Goal: Task Accomplishment & Management: Manage account settings

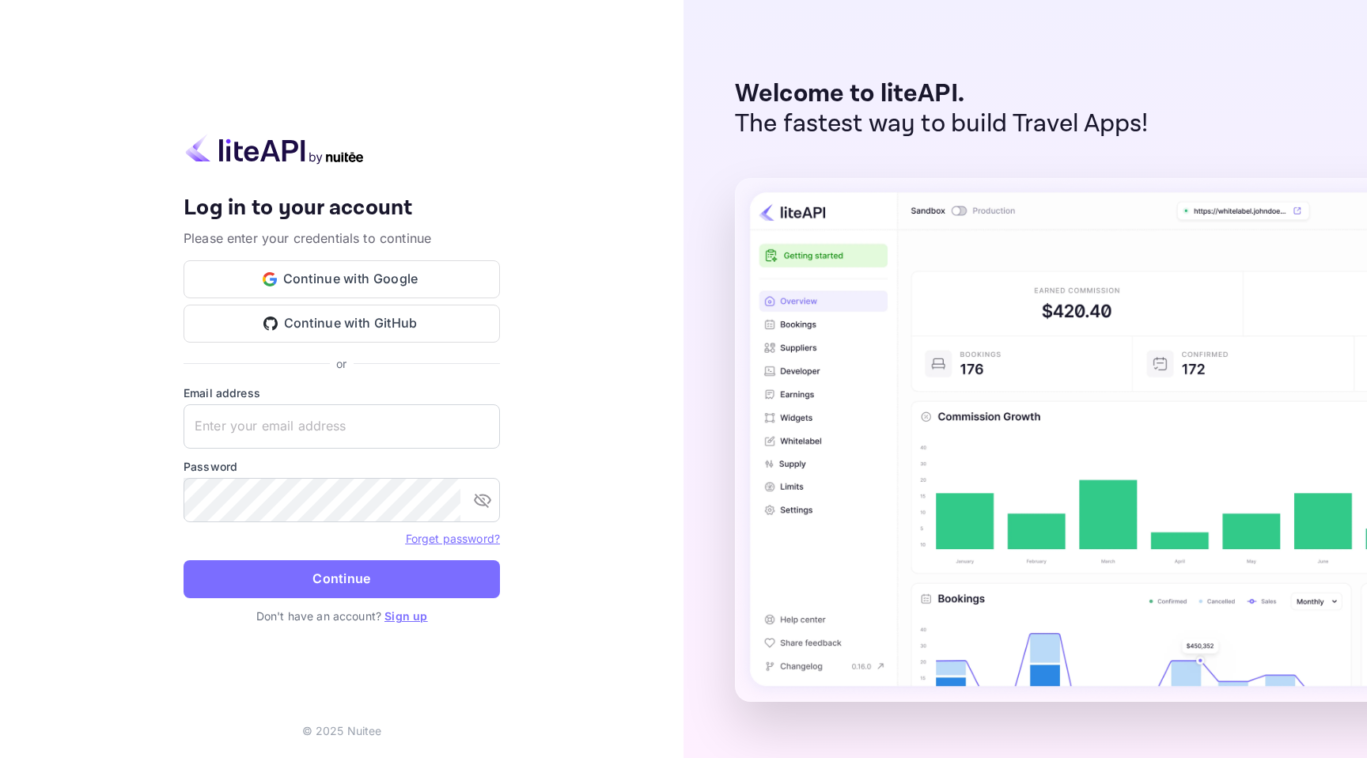
type input "[EMAIL_ADDRESS][DOMAIN_NAME]"
click at [78, 255] on div "Your account has been created successfully, a confirmation link has been sent t…" at bounding box center [342, 379] width 684 height 758
drag, startPoint x: 396, startPoint y: 429, endPoint x: 89, endPoint y: 429, distance: 307.0
click at [89, 429] on div "Your account has been created successfully, a confirmation link has been sent t…" at bounding box center [342, 379] width 684 height 758
click at [483, 502] on icon "toggle password visibility" at bounding box center [482, 501] width 17 height 14
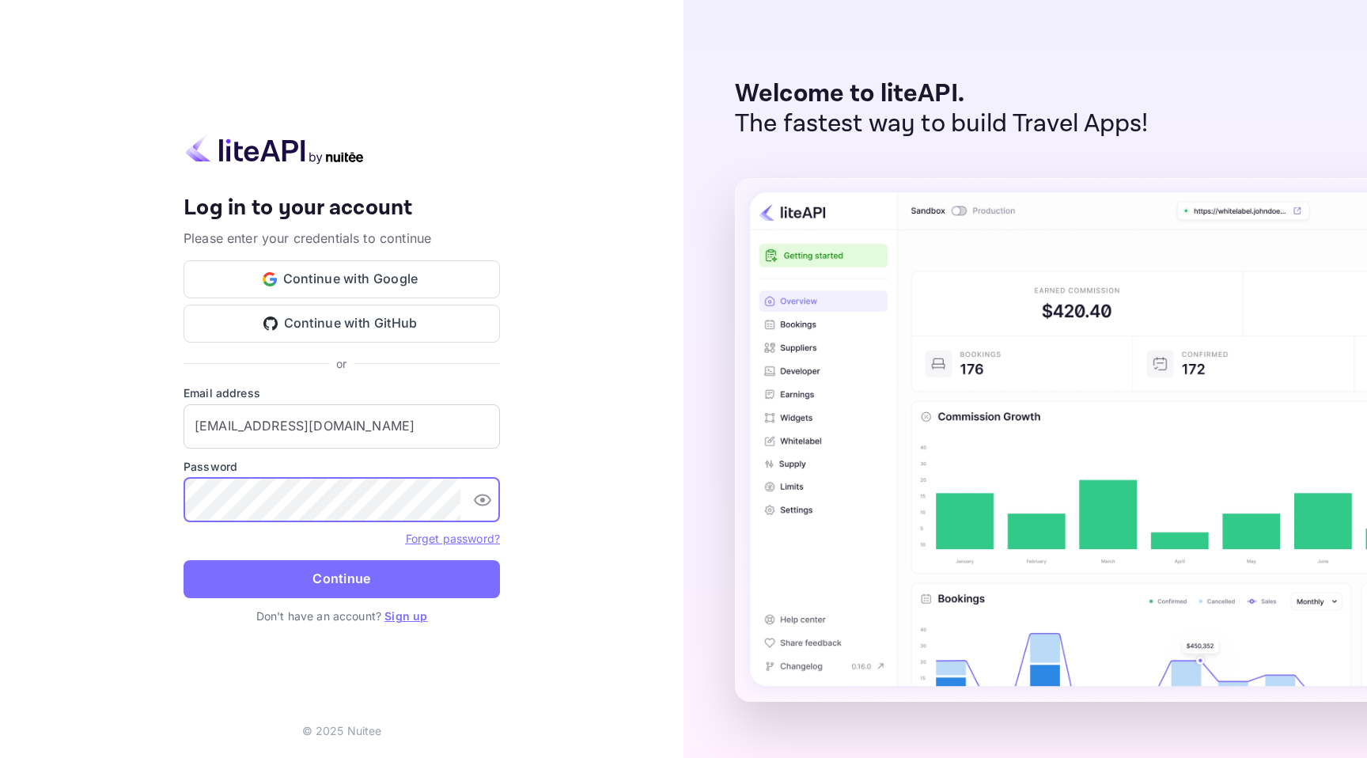
click at [115, 499] on div "Your account has been created successfully, a confirmation link has been sent t…" at bounding box center [342, 379] width 684 height 758
click at [80, 481] on div "Your account has been created successfully, a confirmation link has been sent t…" at bounding box center [342, 379] width 684 height 758
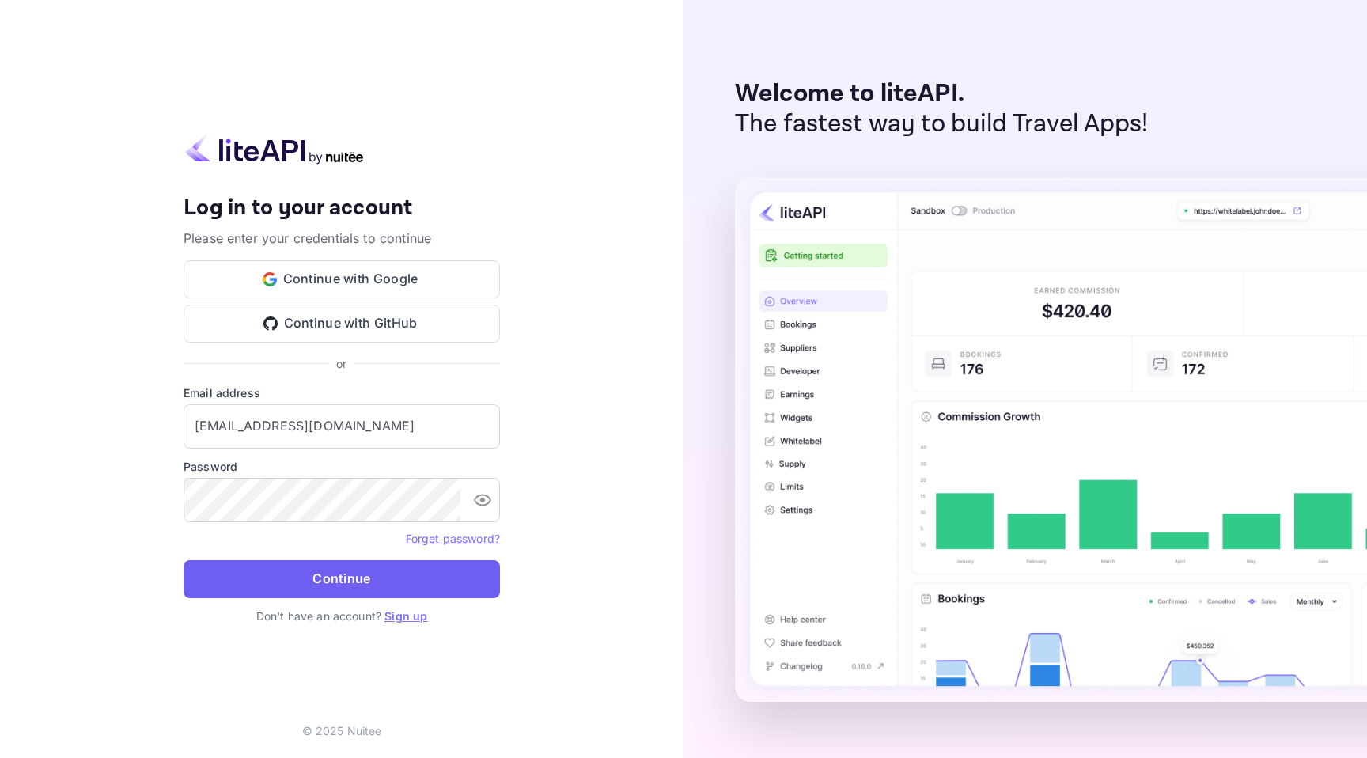
click at [344, 581] on button "Continue" at bounding box center [342, 579] width 317 height 38
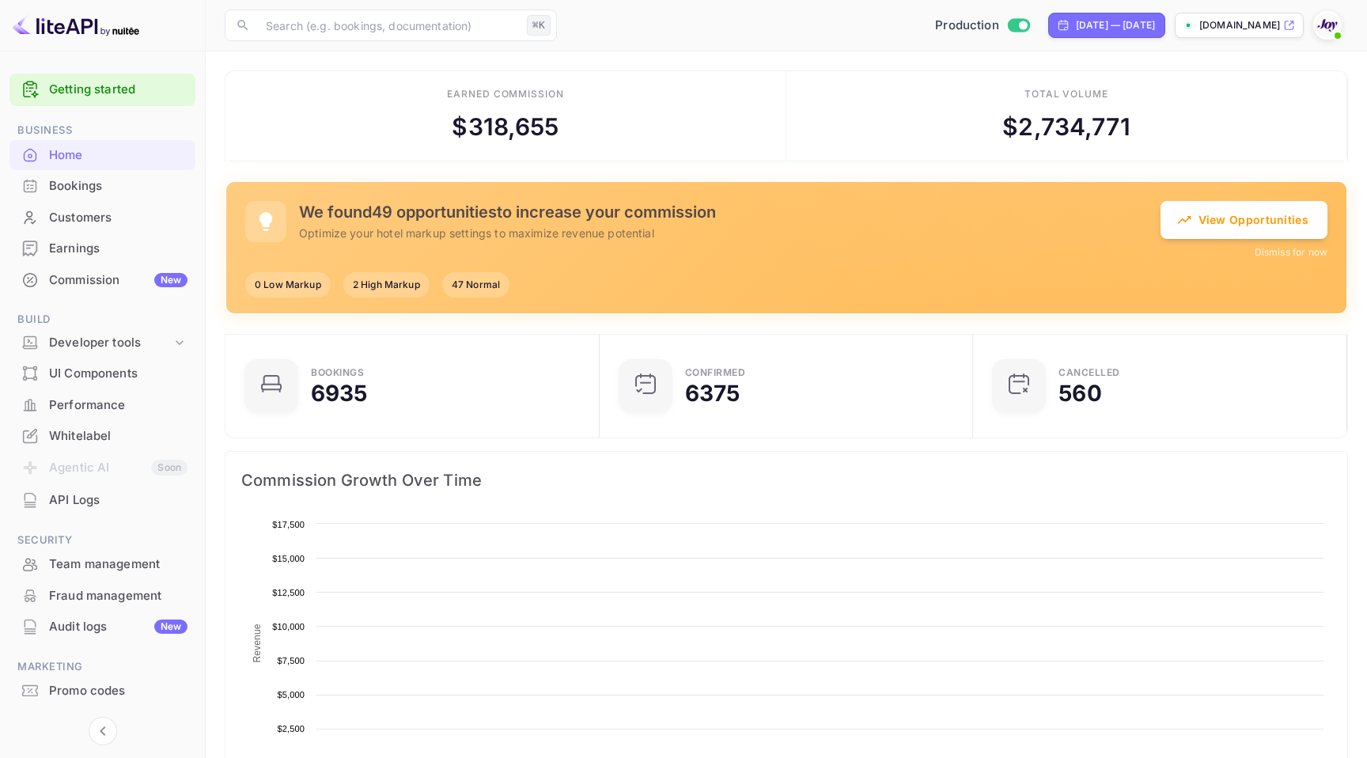
scroll to position [257, 365]
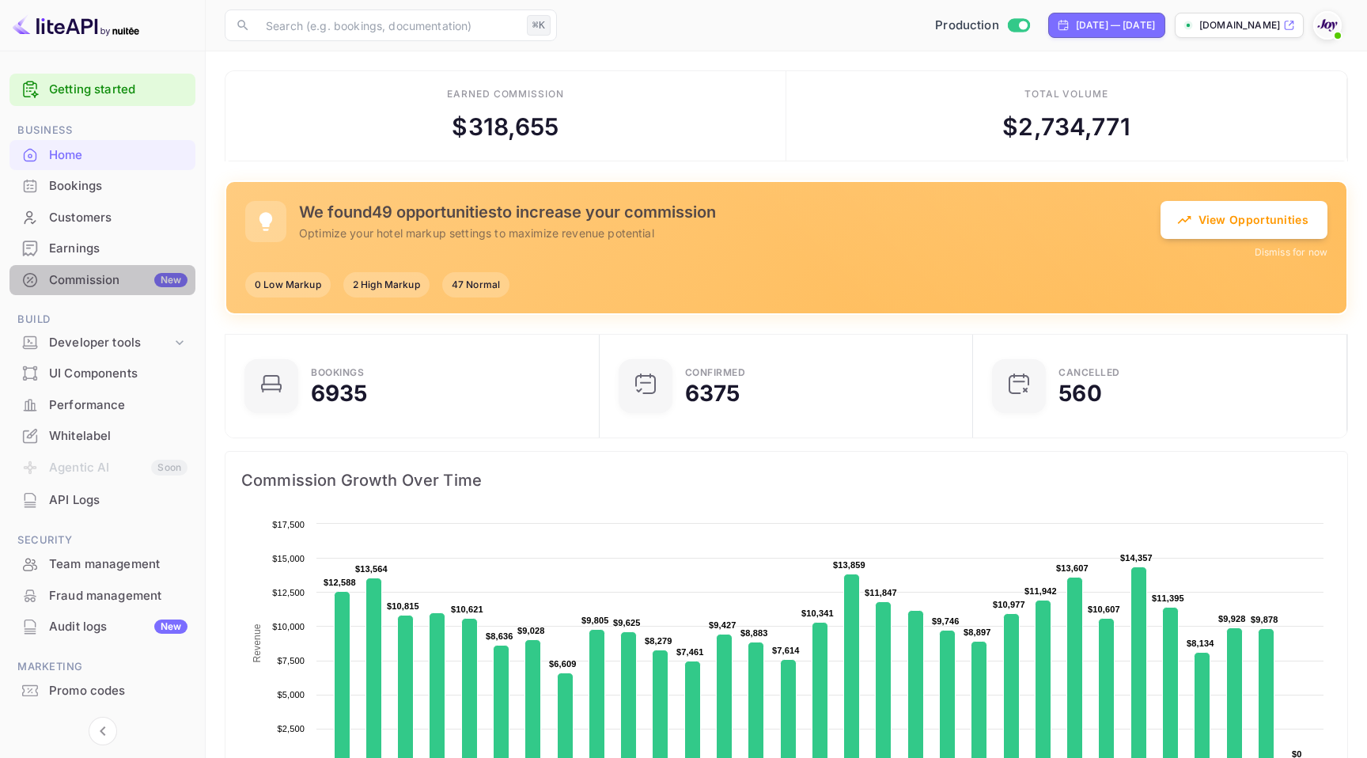
click at [79, 279] on div "Commission New" at bounding box center [118, 280] width 138 height 18
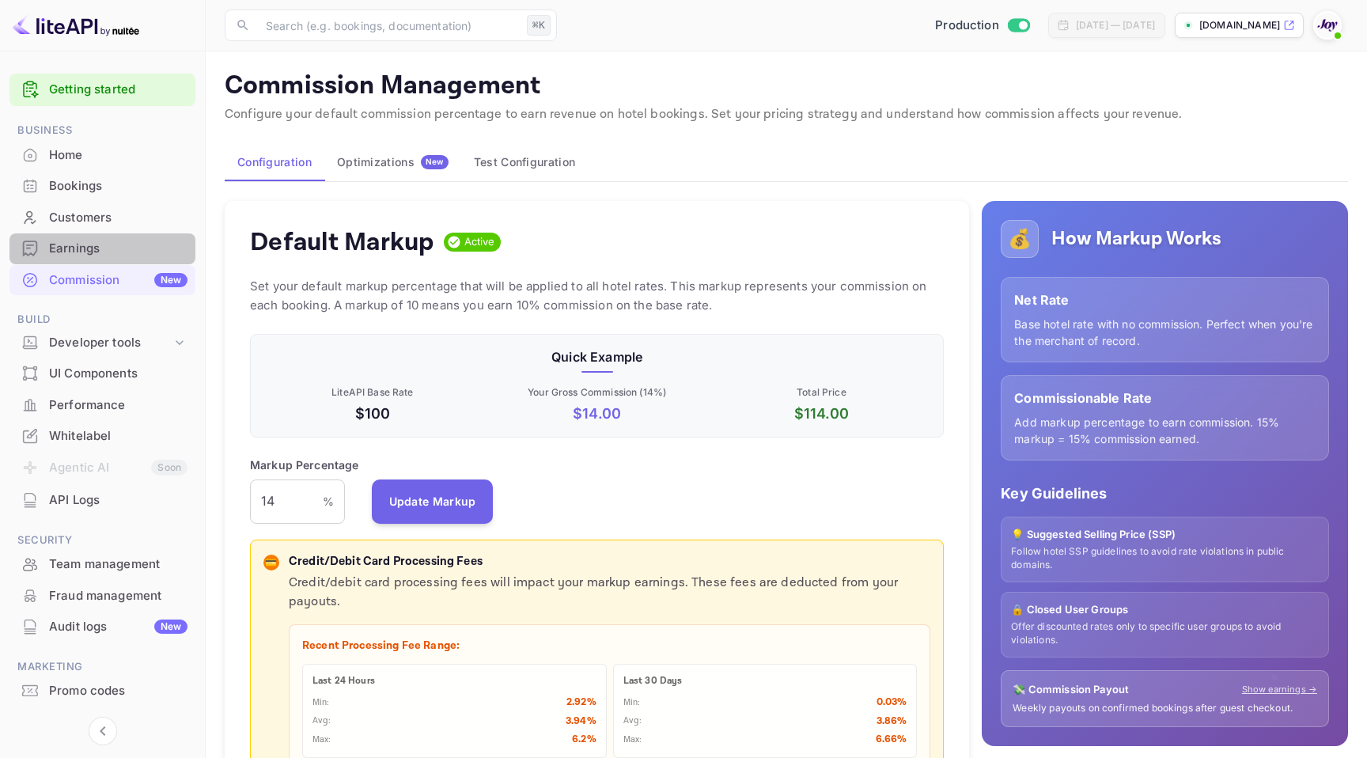
click at [72, 252] on div "Earnings" at bounding box center [118, 249] width 138 height 18
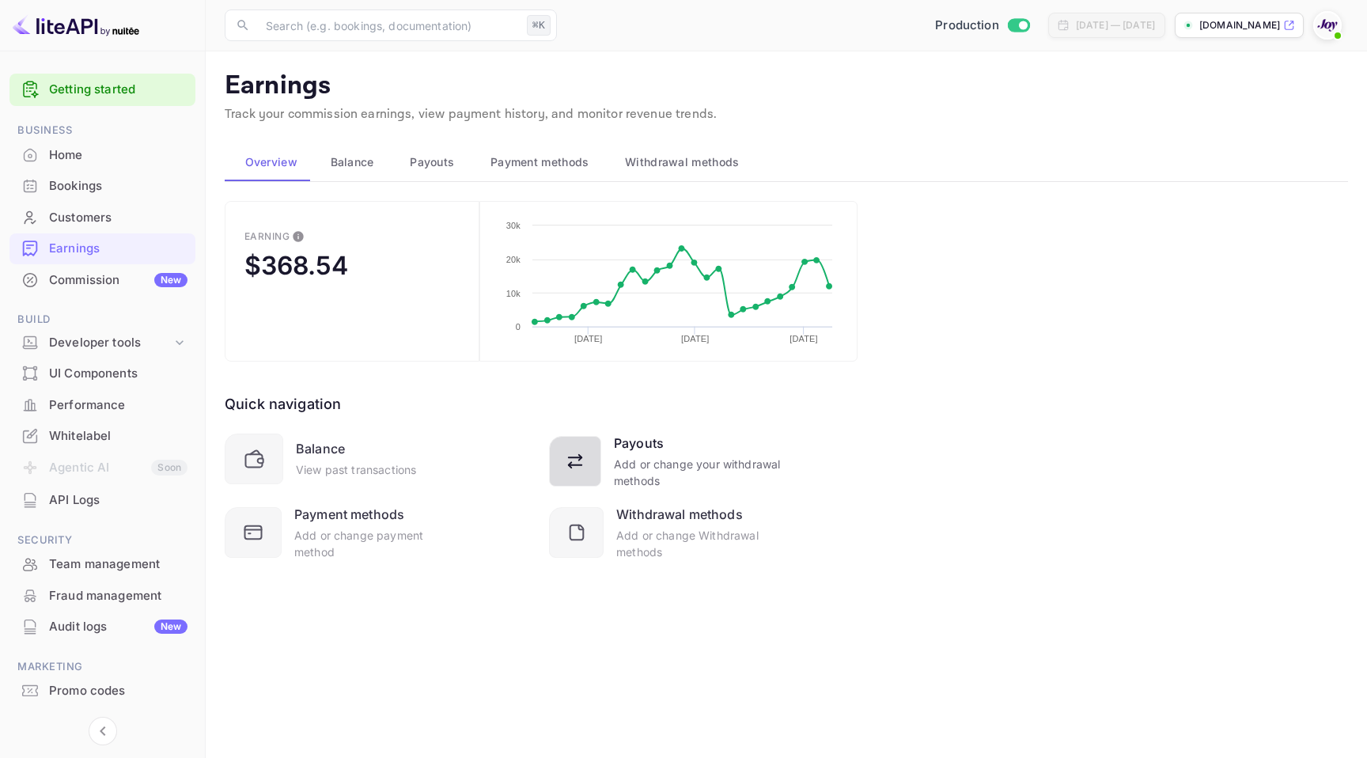
click at [680, 457] on div "Add or change your withdrawal methods" at bounding box center [698, 472] width 168 height 33
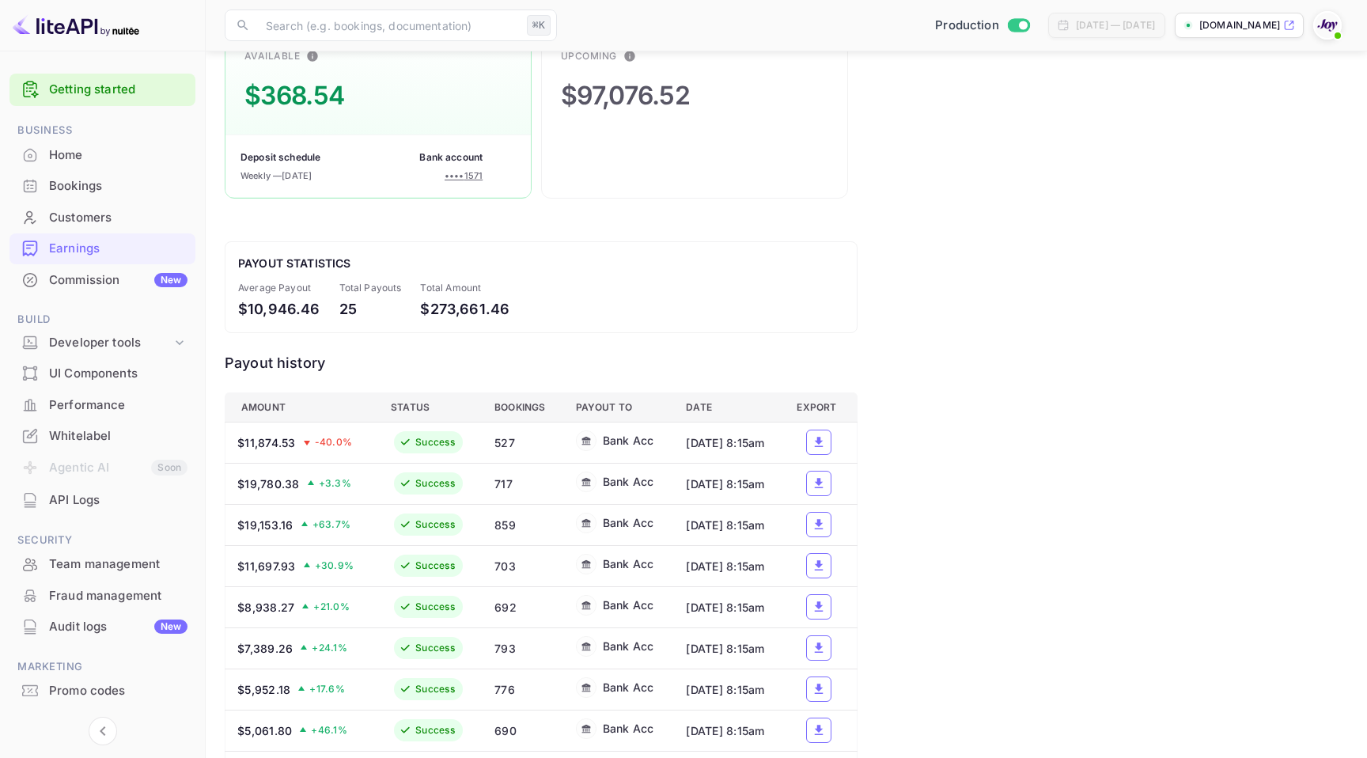
scroll to position [185, 0]
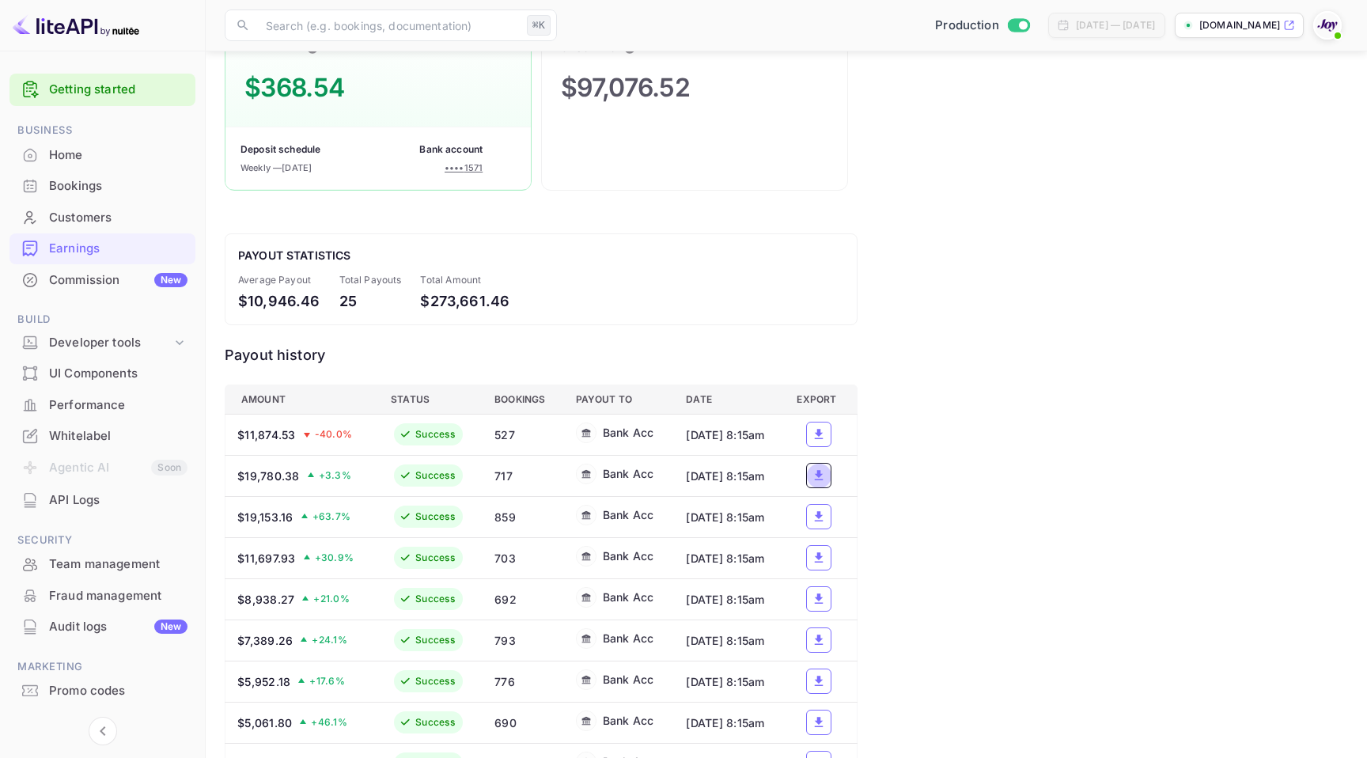
click at [821, 477] on icon "a dense table" at bounding box center [819, 475] width 9 height 10
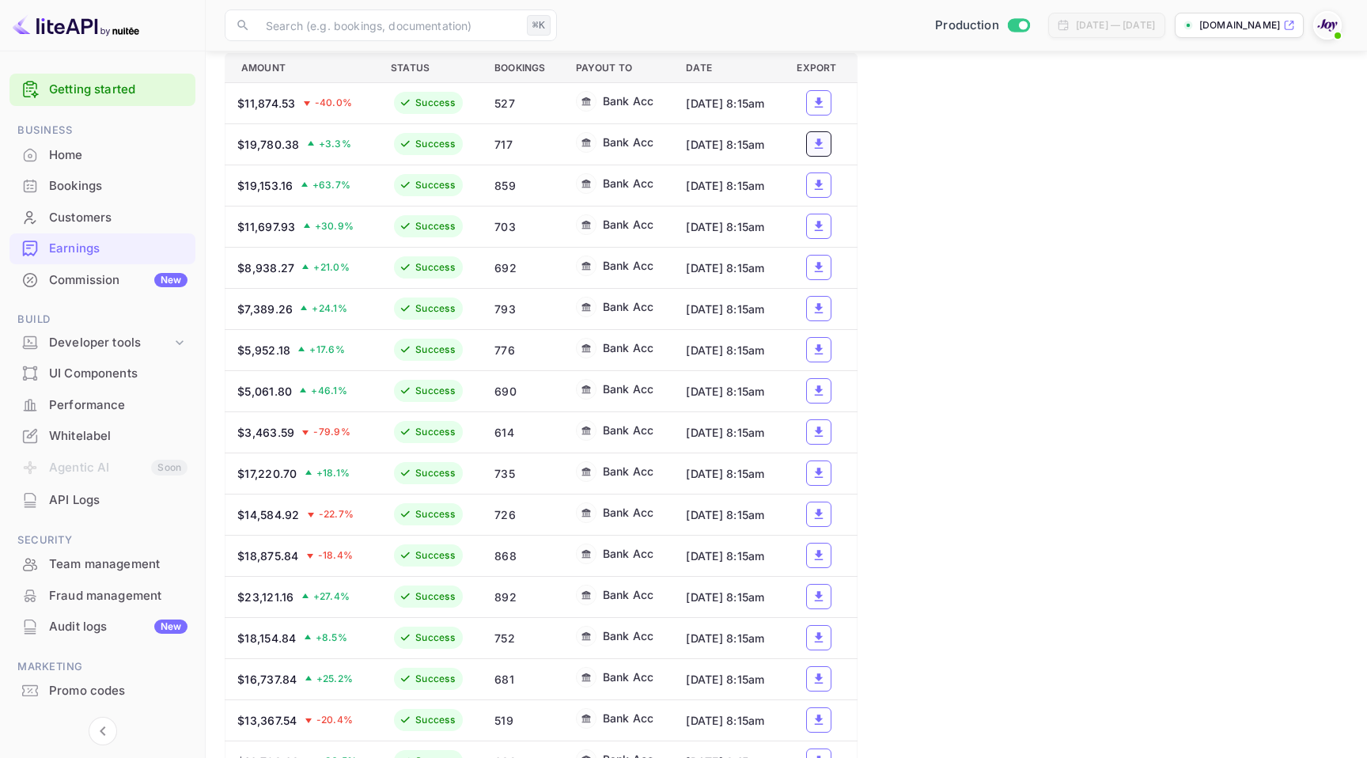
scroll to position [516, 0]
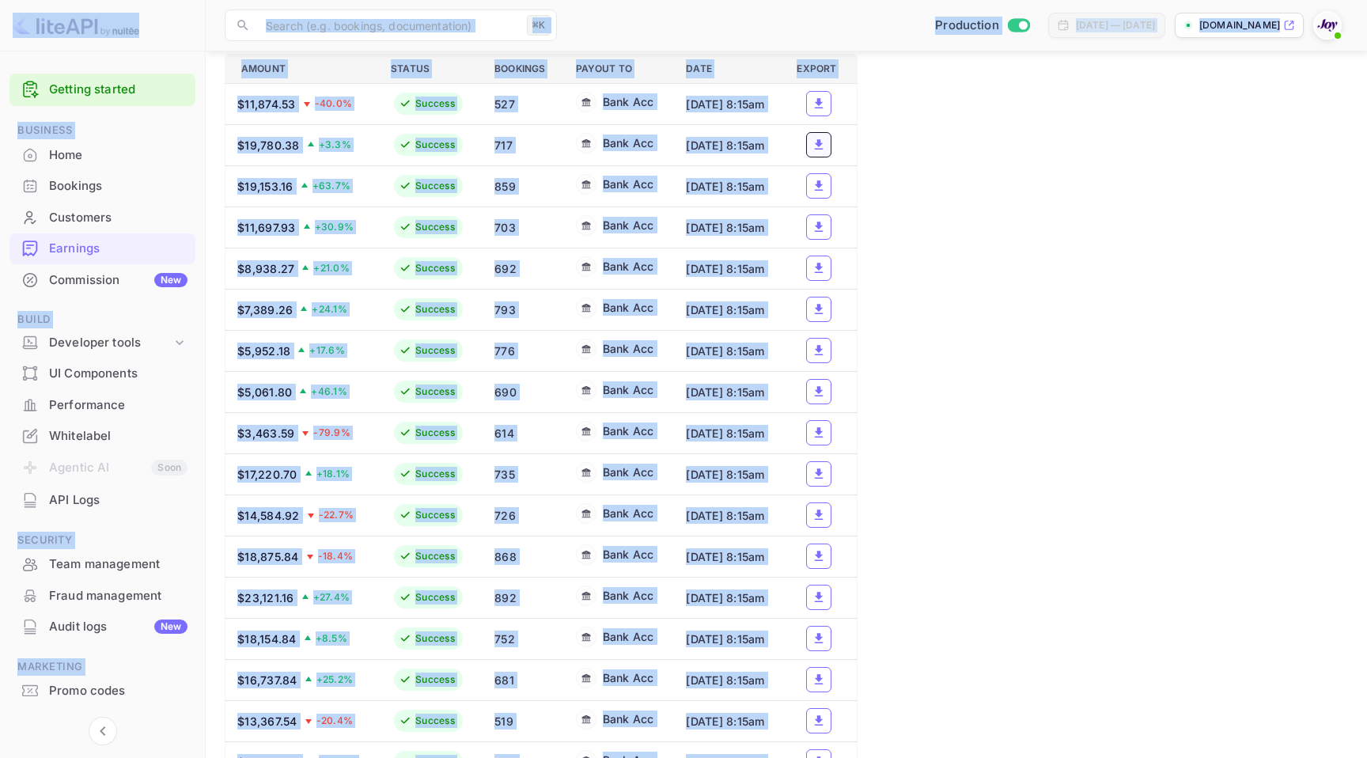
copy body "Loremip dolorsi Ametcons Adip Elitsedd Eiusmodte Incididu Utlaboreet Dol Magna …"
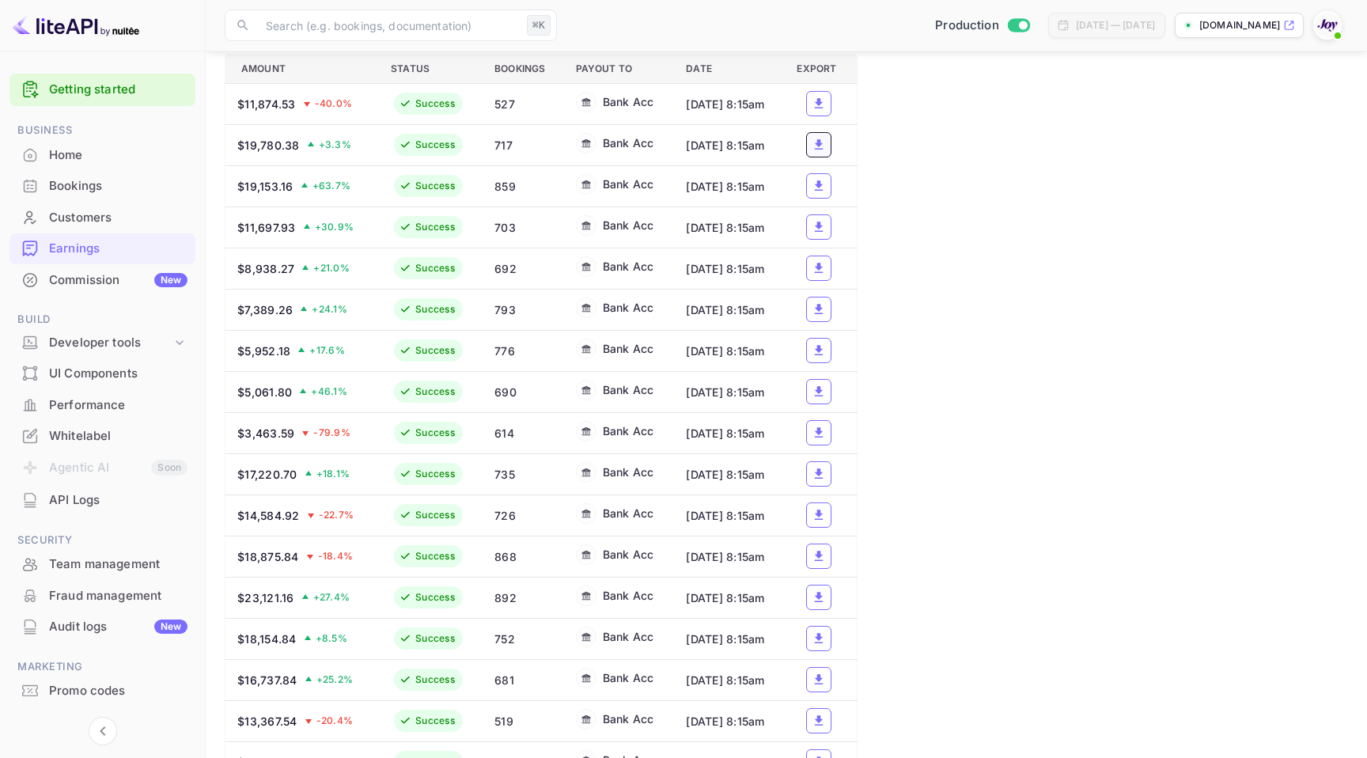
click at [988, 491] on div "Available $368.54 Deposit schedule Weekly — [DATE] Bank account •••• 1571 Upcom…" at bounding box center [787, 398] width 1124 height 1427
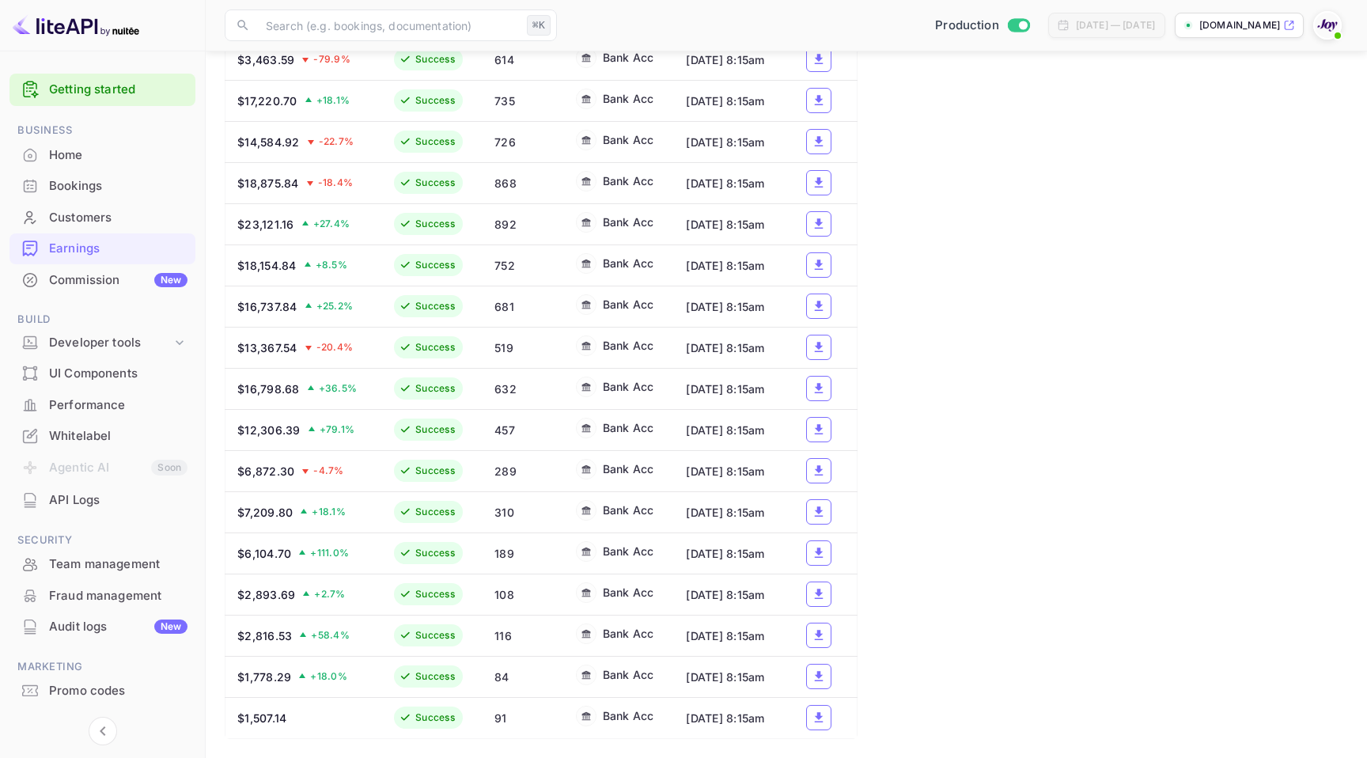
scroll to position [949, 0]
